Goal: Find specific page/section: Find specific page/section

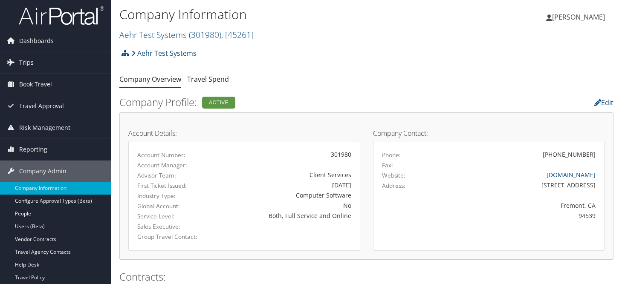
scroll to position [570, 0]
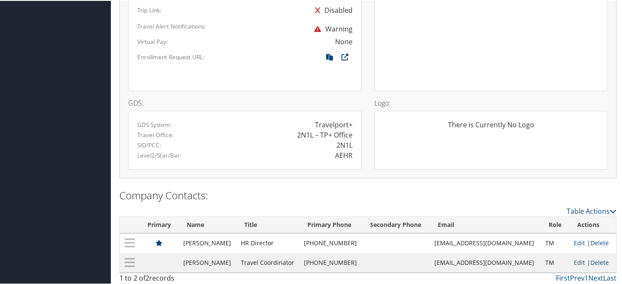
click at [239, 58] on div at bounding box center [292, 57] width 120 height 13
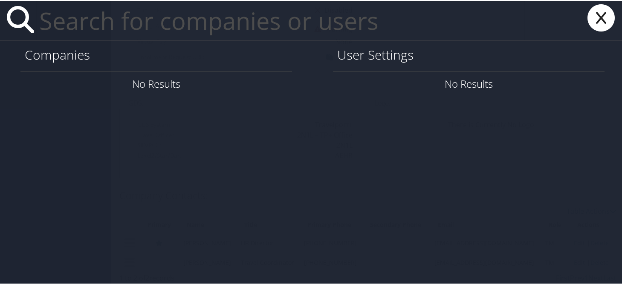
paste input "roger.davies@imail.org"
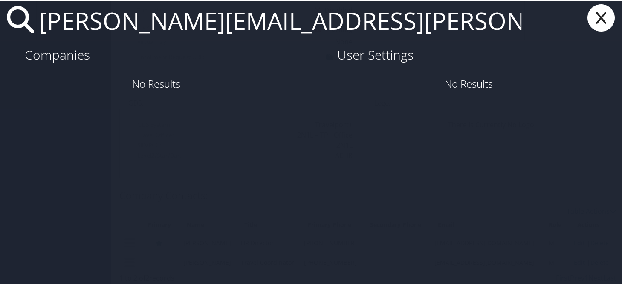
type input "roger.davies@imail.org"
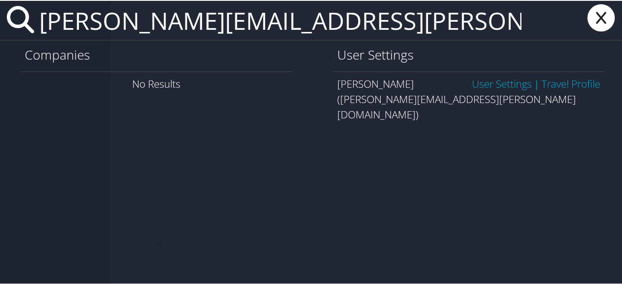
drag, startPoint x: 491, startPoint y: 83, endPoint x: 548, endPoint y: 81, distance: 57.5
click at [491, 83] on link "User Settings" at bounding box center [502, 83] width 60 height 14
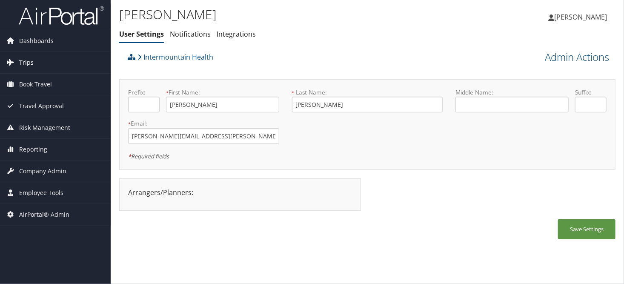
drag, startPoint x: 33, startPoint y: 66, endPoint x: 55, endPoint y: 72, distance: 22.4
click at [33, 66] on link "Trips" at bounding box center [55, 62] width 111 height 21
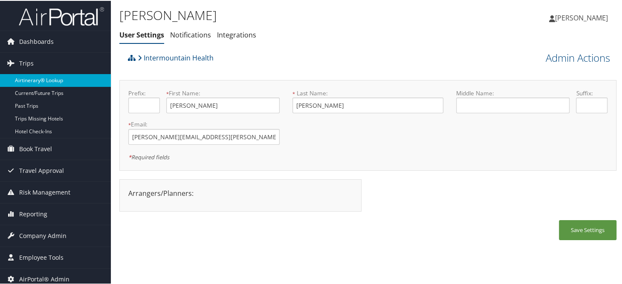
click at [58, 84] on link "Airtinerary® Lookup" at bounding box center [55, 79] width 111 height 13
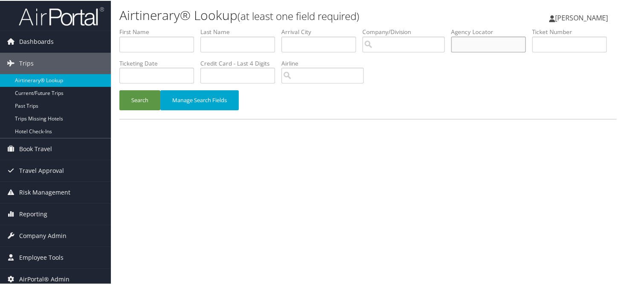
click at [525, 43] on input "text" at bounding box center [488, 44] width 75 height 16
type input "dgz6x7"
click at [119, 89] on button "Search" at bounding box center [139, 99] width 41 height 20
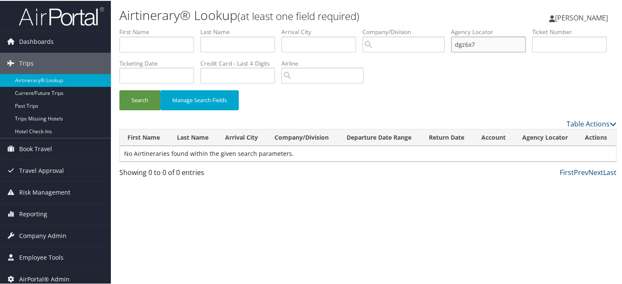
drag, startPoint x: 507, startPoint y: 41, endPoint x: 448, endPoint y: 46, distance: 59.5
click at [448, 27] on ul "First Name Last Name Departure City Arrival City Company/Division Airport/City …" at bounding box center [367, 27] width 497 height 0
click at [119, 89] on button "Search" at bounding box center [139, 99] width 41 height 20
type input "DGZ6X7"
click at [119, 89] on button "Search" at bounding box center [139, 99] width 41 height 20
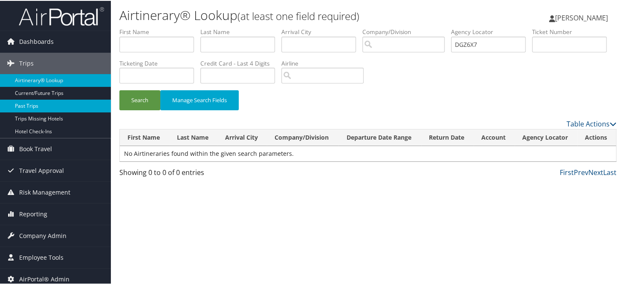
click at [31, 101] on link "Past Trips" at bounding box center [55, 105] width 111 height 13
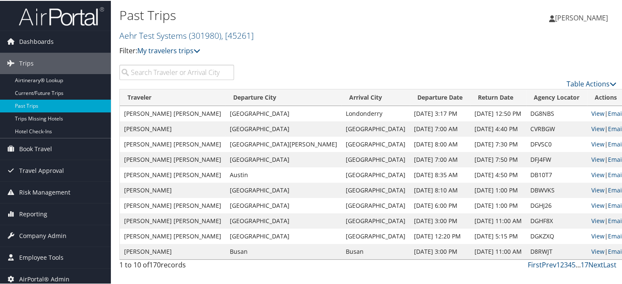
click at [166, 74] on input "search" at bounding box center [176, 71] width 115 height 15
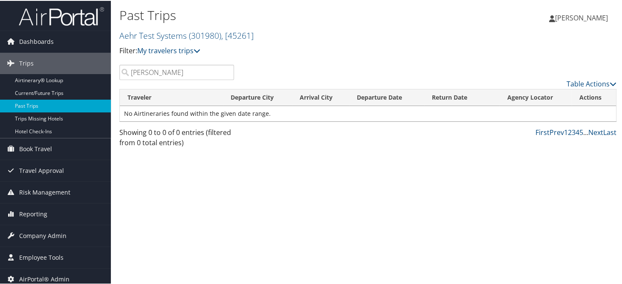
type input "[PERSON_NAME]"
click at [25, 235] on span "Company Admin" at bounding box center [42, 234] width 47 height 21
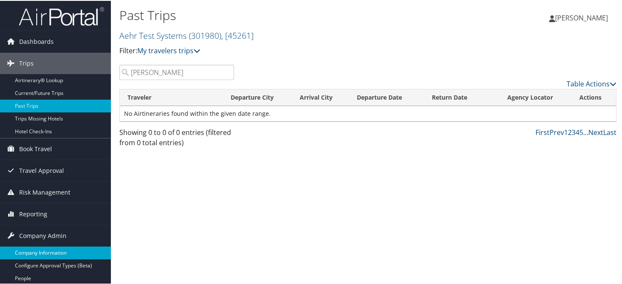
click at [37, 248] on link "Company Information" at bounding box center [55, 252] width 111 height 13
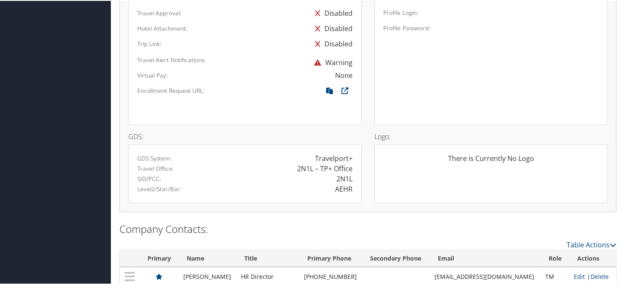
scroll to position [570, 0]
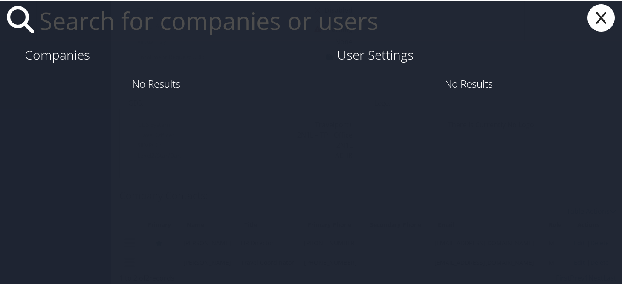
click at [220, 26] on input "text" at bounding box center [280, 19] width 489 height 39
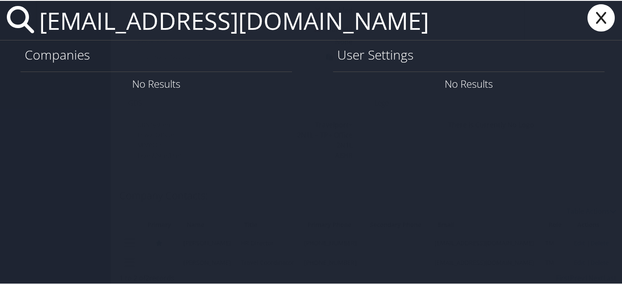
type input "gguedara@agcenter.lsu.edu"
click at [435, 18] on input "gguedara@agcenter.lsu.edu" at bounding box center [280, 19] width 489 height 39
click at [413, 161] on div "gguedara@agcenter.lsu.edu Companies No Results User Settings No Results" at bounding box center [312, 142] width 624 height 284
drag, startPoint x: 358, startPoint y: 22, endPoint x: 34, endPoint y: 18, distance: 324.2
click at [34, 18] on div "gguedara@agcenter.lsu.edu" at bounding box center [312, 20] width 624 height 40
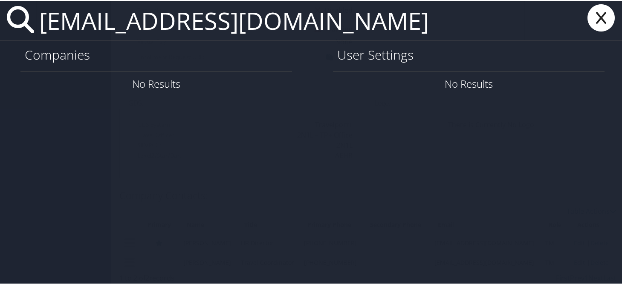
click at [349, 26] on input "gguedara@agcenter.lsu.edu" at bounding box center [280, 19] width 489 height 39
click at [598, 23] on icon at bounding box center [601, 16] width 34 height 27
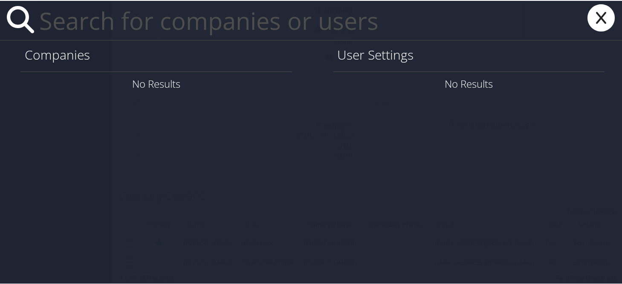
paste input "gguebara@agcenter.lsu.edu"
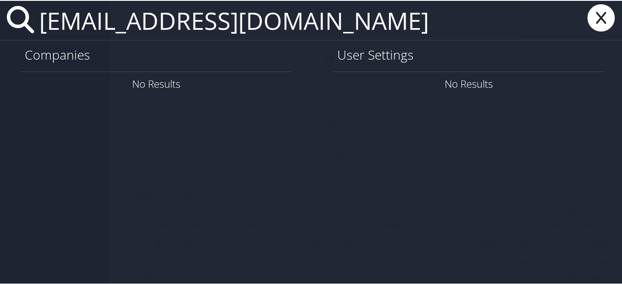
type input "gguebara@agcenter.lsu.edu"
drag, startPoint x: 352, startPoint y: 27, endPoint x: 0, endPoint y: 11, distance: 352.7
click at [12, 14] on div "gguebara@agcenter.lsu.edu" at bounding box center [312, 20] width 624 height 40
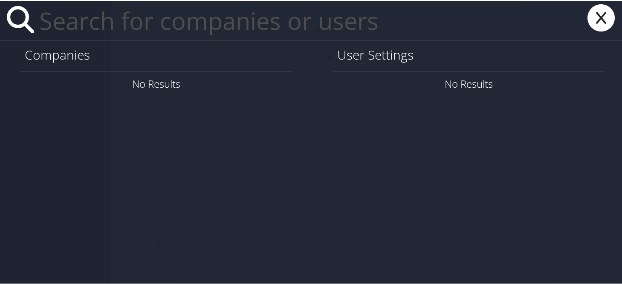
paste input "gguevara@agcenter.lsu.edu"
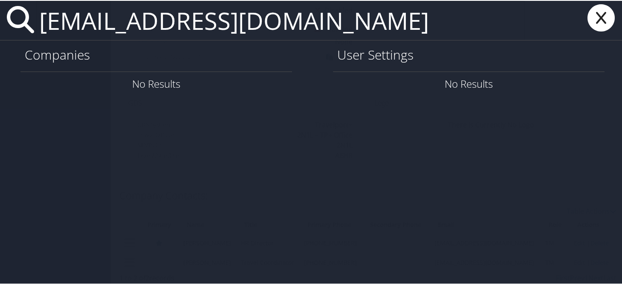
type input "gguevara@agcenter.lsu.edu"
click at [590, 16] on icon at bounding box center [601, 16] width 34 height 27
